Goal: Find specific page/section: Find specific page/section

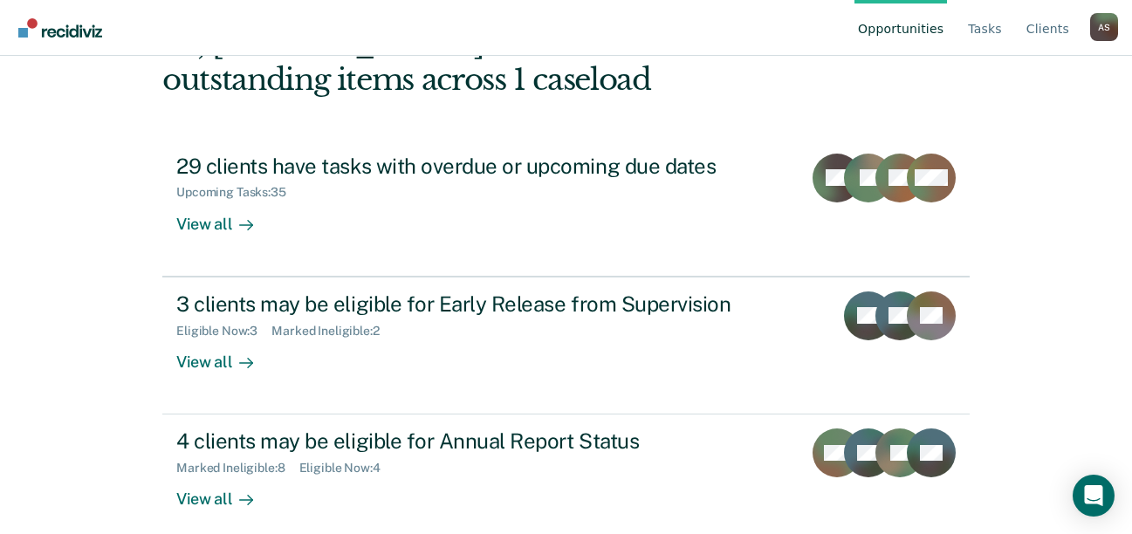
scroll to position [138, 0]
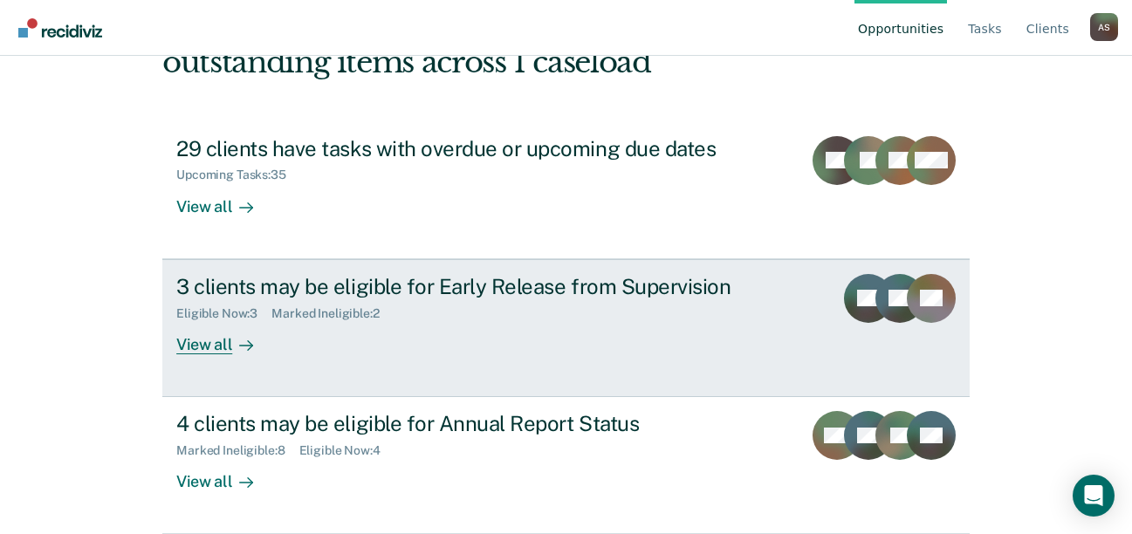
click at [202, 346] on div "View all" at bounding box center [225, 337] width 98 height 34
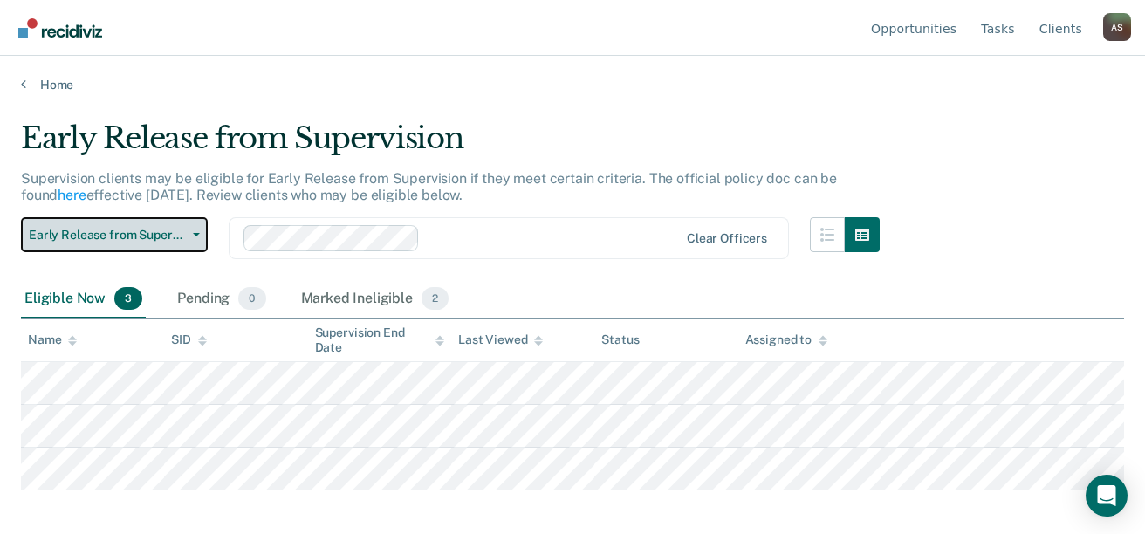
click at [197, 239] on button "Early Release from Supervision" at bounding box center [114, 234] width 187 height 35
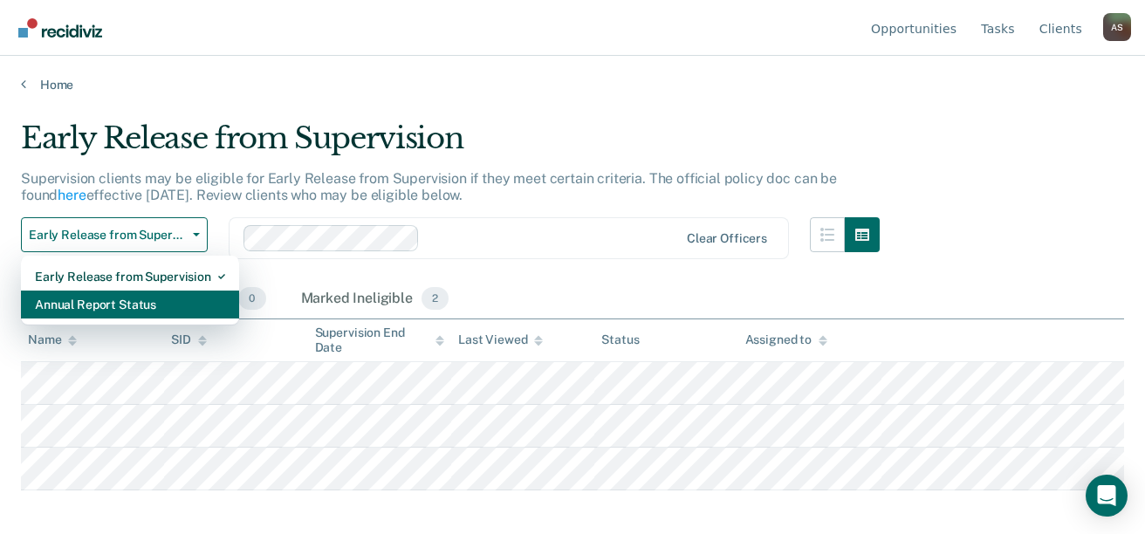
click at [152, 302] on div "Annual Report Status" at bounding box center [130, 305] width 190 height 28
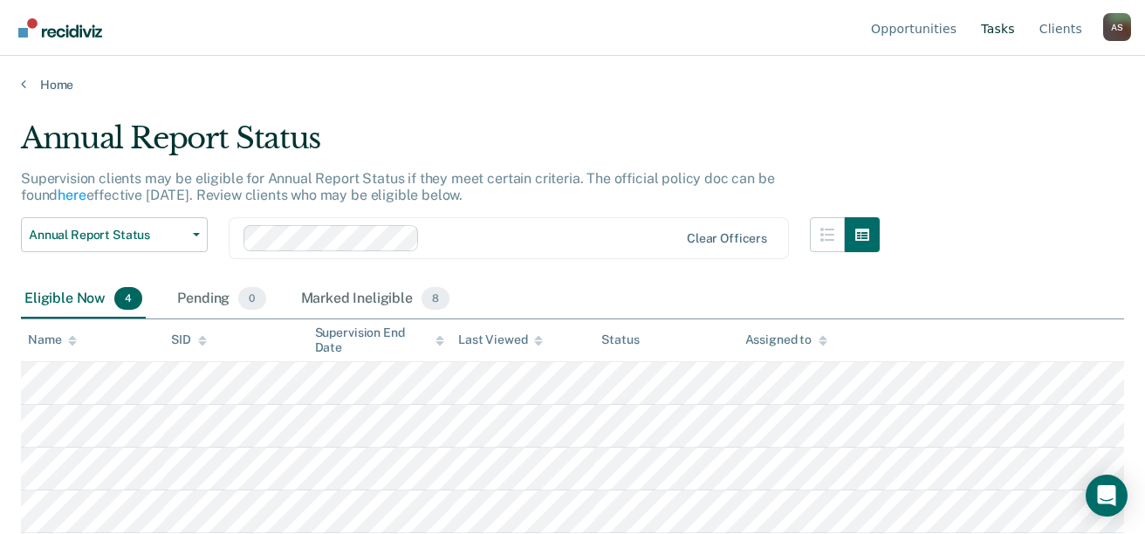
click at [1001, 32] on link "Tasks" at bounding box center [998, 28] width 41 height 56
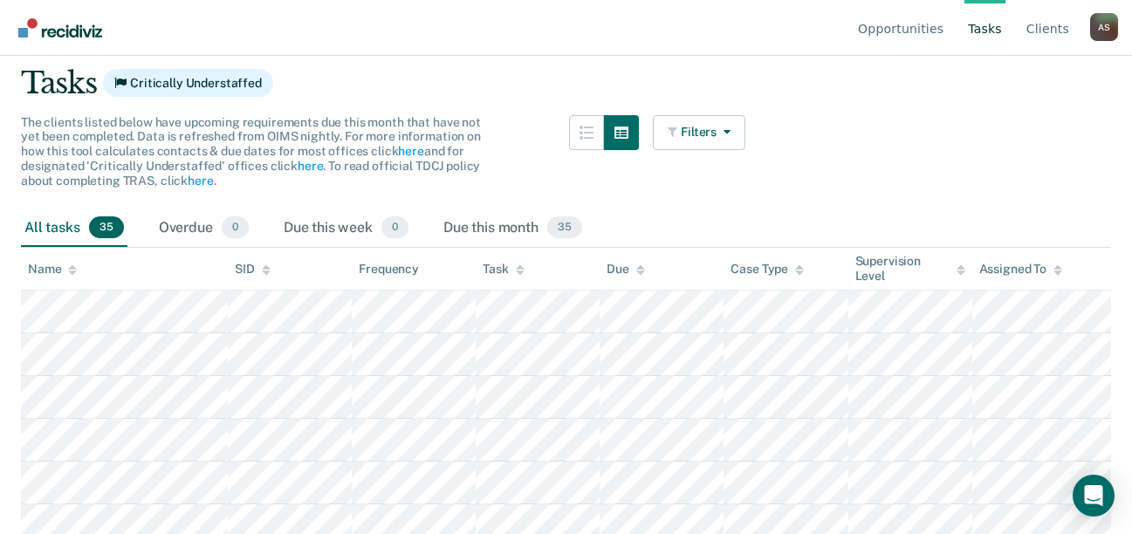
scroll to position [87, 0]
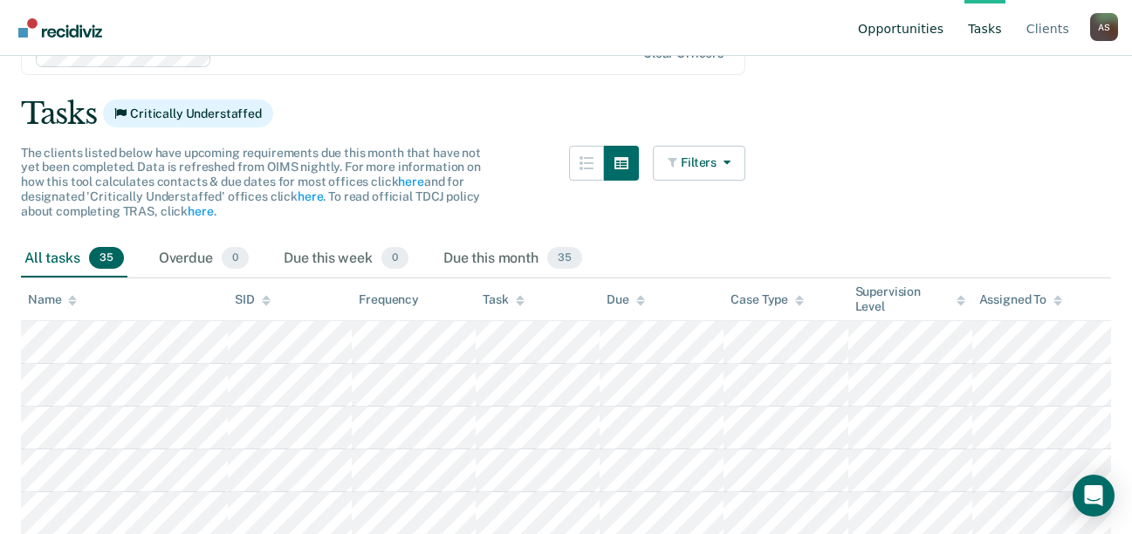
click at [917, 32] on link "Opportunities" at bounding box center [901, 28] width 93 height 56
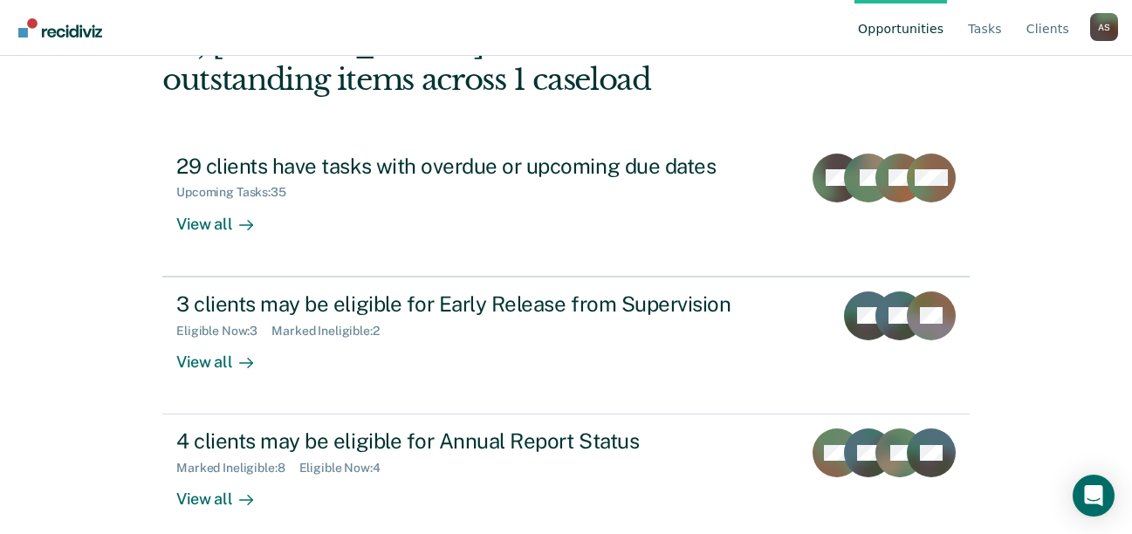
scroll to position [138, 0]
